Goal: Information Seeking & Learning: Check status

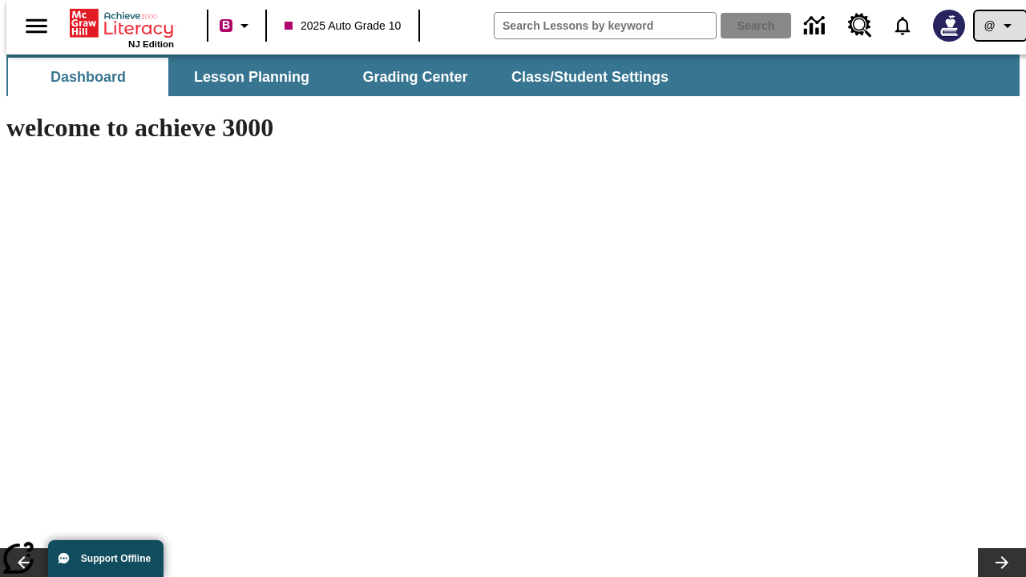
click at [998, 26] on icon "Profile/Settings" at bounding box center [1007, 25] width 19 height 19
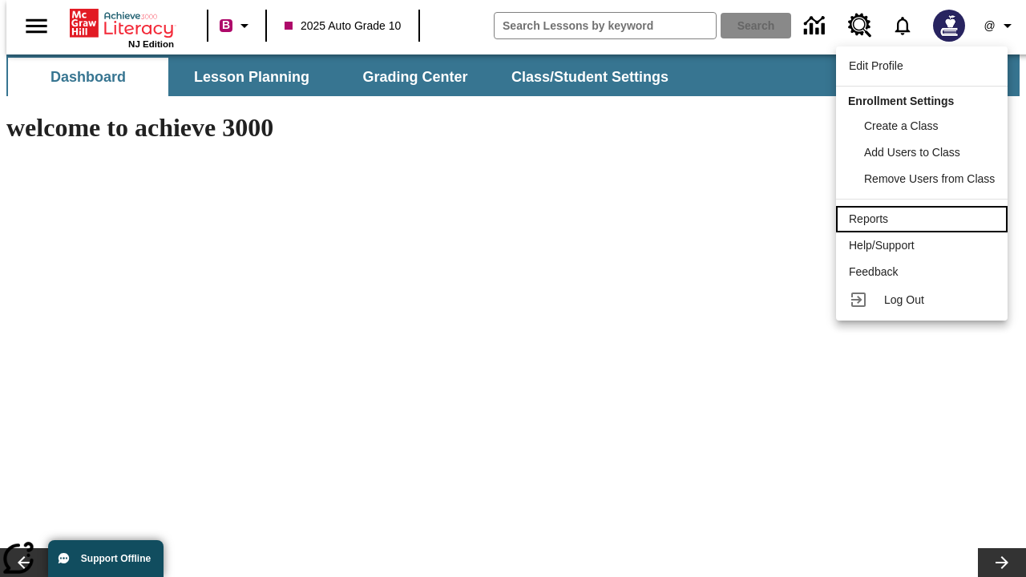
click at [924, 219] on div "Reports" at bounding box center [922, 219] width 146 height 17
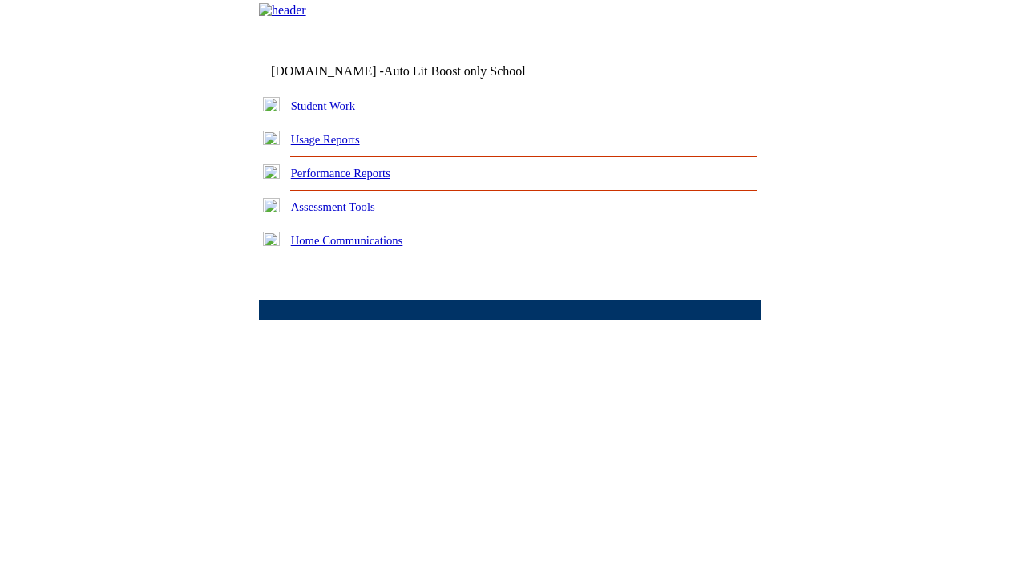
click at [357, 180] on link "Performance Reports" at bounding box center [340, 173] width 99 height 13
click at [0, 0] on link "How are my students performing on reading skills?" at bounding box center [0, 0] width 0 height 0
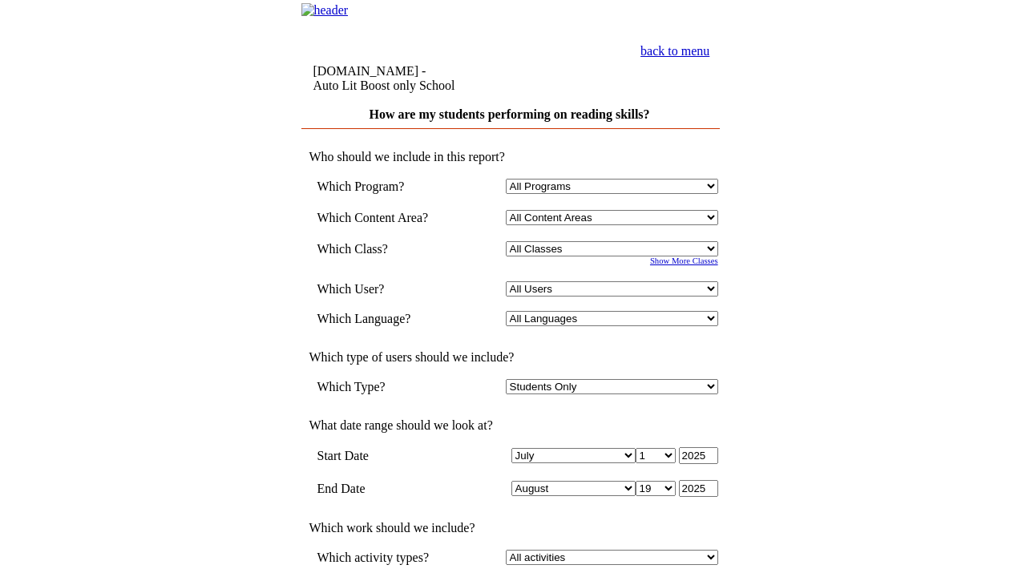
select select "4"
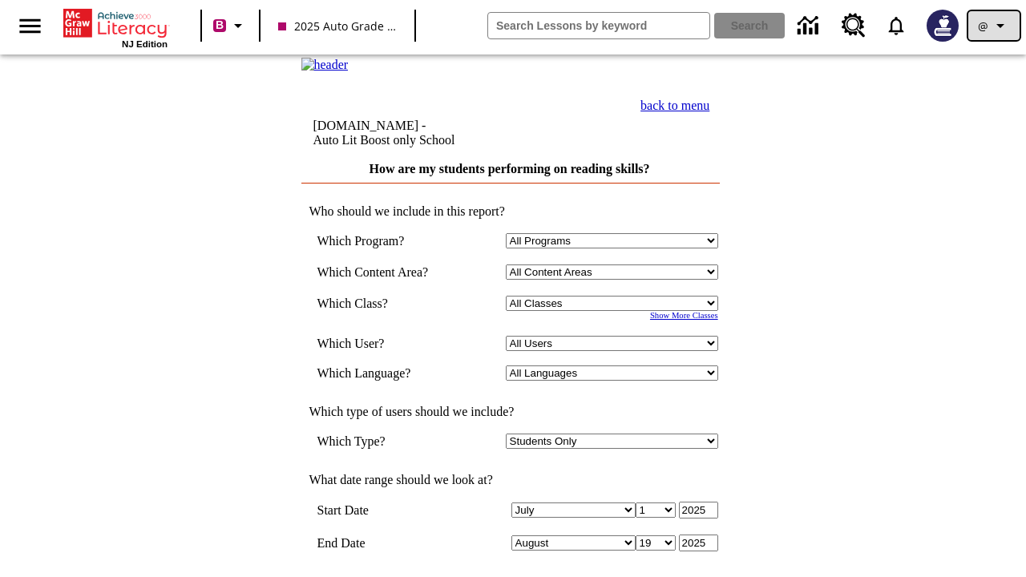
click at [994, 26] on icon "Profile/Settings" at bounding box center [1000, 25] width 19 height 19
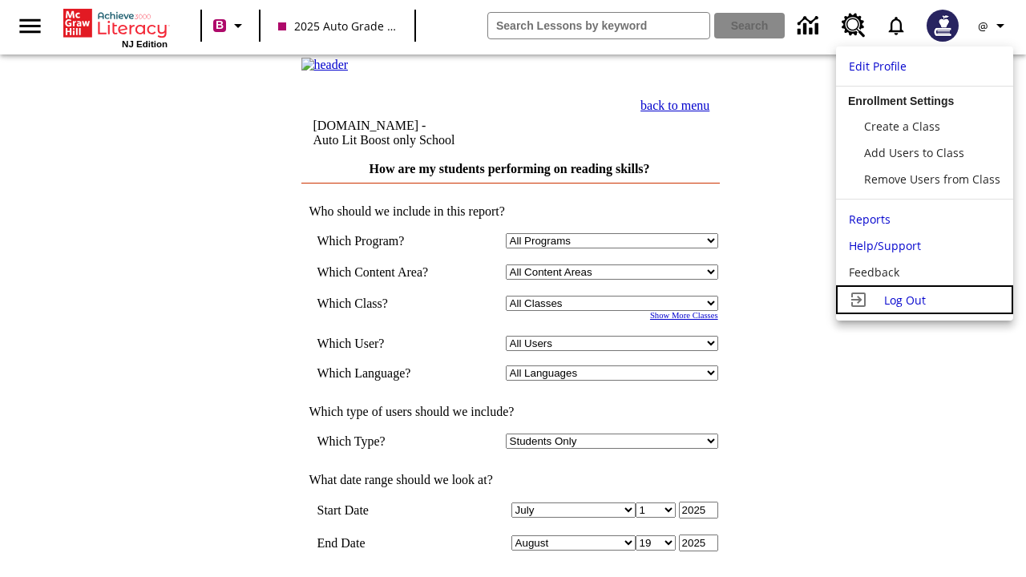
click at [924, 300] on span "Log Out" at bounding box center [905, 300] width 42 height 15
